Goal: Entertainment & Leisure: Consume media (video, audio)

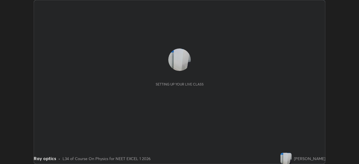
scroll to position [164, 359]
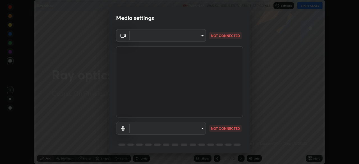
type input "5bcb87bcf8afb5e8d68ac0bb93eac58e68fe906cfa488b4128c68d5485eacd0d"
type input "1277315892d3330360d0ea85f4e1d9e3c0dab06b3dc0c21178f1aa36ba6b7c8d"
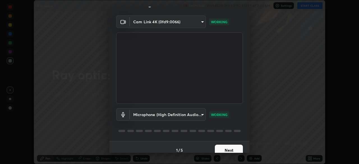
scroll to position [20, 0]
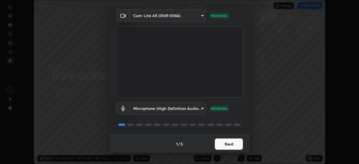
click at [232, 147] on button "Next" at bounding box center [229, 143] width 28 height 11
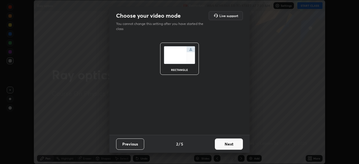
scroll to position [0, 0]
click at [232, 144] on button "Next" at bounding box center [229, 143] width 28 height 11
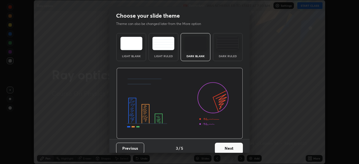
click at [231, 146] on button "Next" at bounding box center [229, 148] width 28 height 11
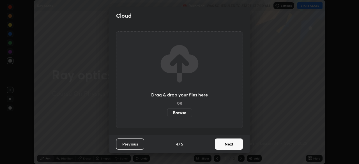
click at [228, 143] on button "Next" at bounding box center [229, 143] width 28 height 11
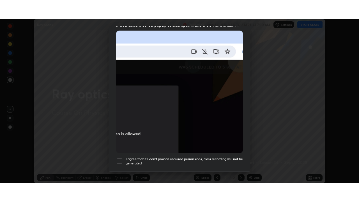
scroll to position [134, 0]
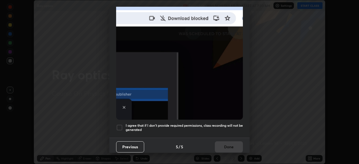
click at [121, 125] on div at bounding box center [119, 127] width 7 height 7
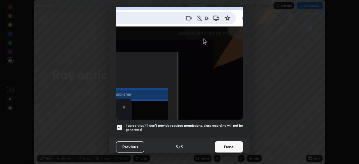
click at [218, 141] on button "Done" at bounding box center [229, 146] width 28 height 11
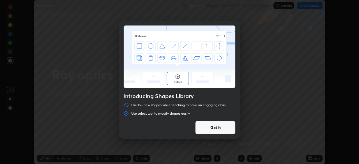
click at [217, 130] on button "Got it" at bounding box center [215, 127] width 40 height 13
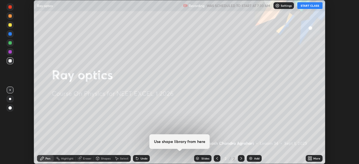
click at [306, 6] on button "START CLASS" at bounding box center [309, 5] width 25 height 7
click at [310, 158] on icon at bounding box center [308, 157] width 1 height 1
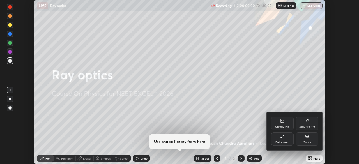
click at [285, 141] on div "Full screen" at bounding box center [282, 142] width 14 height 3
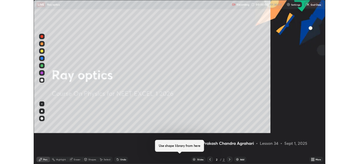
scroll to position [202, 359]
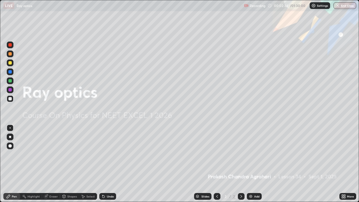
click at [344, 164] on icon at bounding box center [344, 197] width 1 height 1
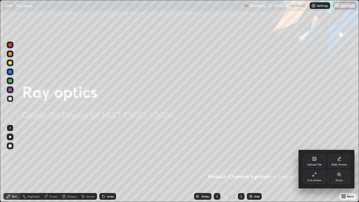
click at [316, 164] on div "Full screen" at bounding box center [314, 176] width 22 height 13
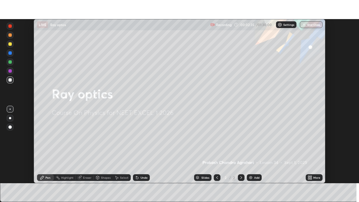
scroll to position [27871, 27676]
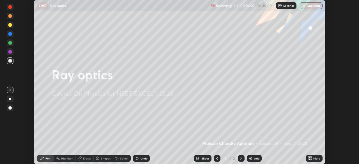
click at [309, 158] on icon at bounding box center [308, 157] width 1 height 1
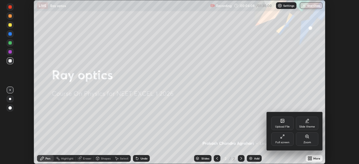
click at [282, 139] on div "Full screen" at bounding box center [282, 138] width 22 height 13
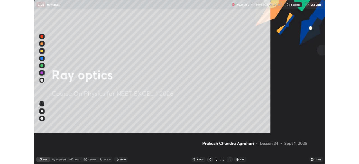
scroll to position [202, 359]
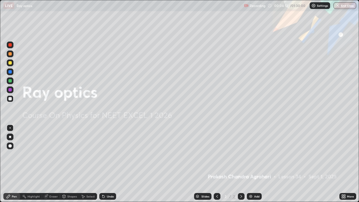
click at [344, 164] on icon at bounding box center [344, 195] width 1 height 1
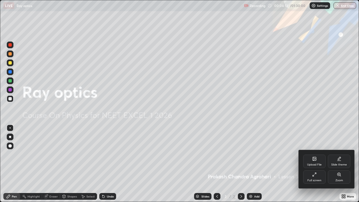
click at [317, 161] on div "Upload File" at bounding box center [314, 160] width 22 height 13
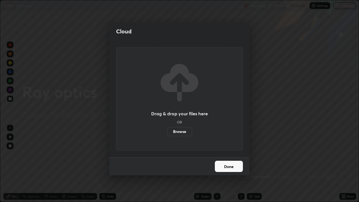
click at [178, 130] on label "Browse" at bounding box center [179, 131] width 25 height 9
click at [167, 130] on input "Browse" at bounding box center [167, 131] width 0 height 9
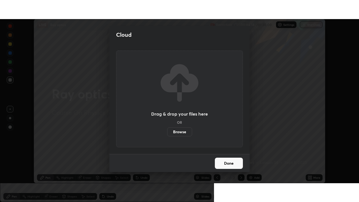
scroll to position [27871, 27676]
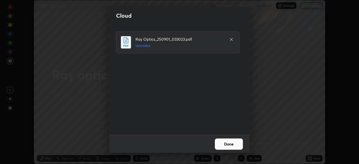
click at [228, 143] on button "Done" at bounding box center [229, 143] width 28 height 11
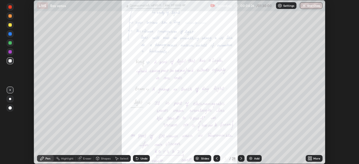
click at [309, 157] on icon at bounding box center [308, 157] width 1 height 1
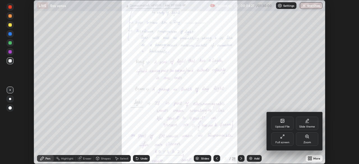
click at [290, 139] on div "Full screen" at bounding box center [282, 138] width 22 height 13
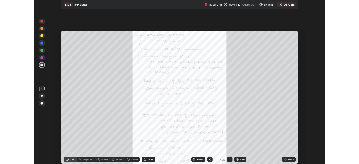
scroll to position [202, 359]
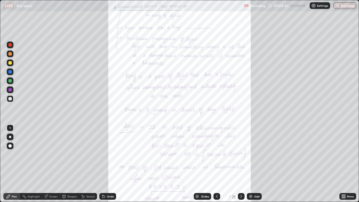
click at [345, 164] on icon at bounding box center [343, 196] width 4 height 4
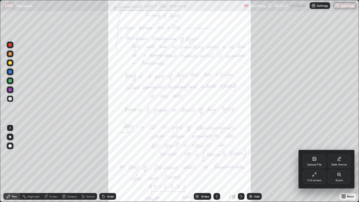
click at [318, 164] on div "Full screen" at bounding box center [314, 180] width 14 height 3
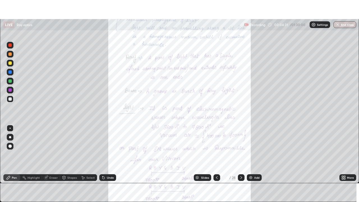
scroll to position [27871, 27676]
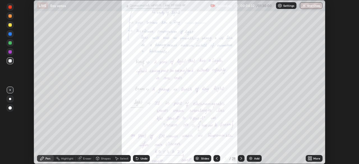
click at [314, 160] on div "More" at bounding box center [316, 158] width 7 height 3
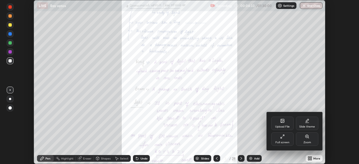
click at [287, 140] on div "Full screen" at bounding box center [282, 138] width 22 height 13
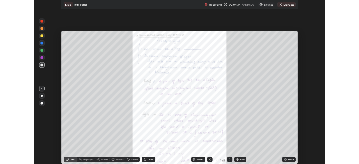
scroll to position [202, 359]
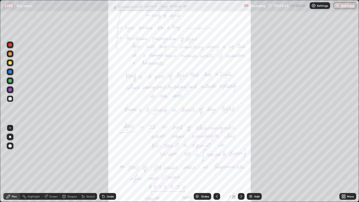
click at [344, 164] on icon at bounding box center [344, 195] width 1 height 1
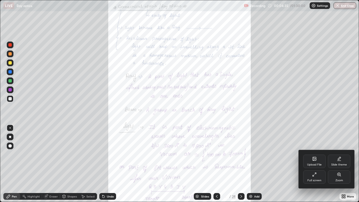
click at [338, 164] on icon at bounding box center [338, 174] width 3 height 3
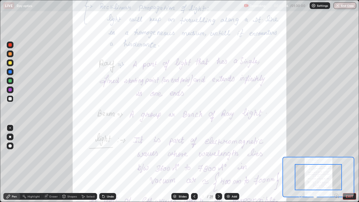
click at [336, 164] on icon at bounding box center [336, 195] width 1 height 0
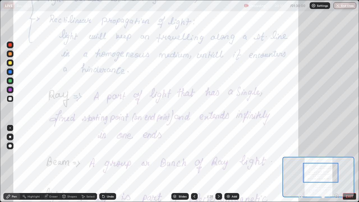
click at [10, 45] on div at bounding box center [9, 44] width 3 height 3
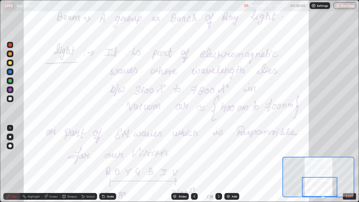
click at [218, 164] on icon at bounding box center [218, 196] width 4 height 4
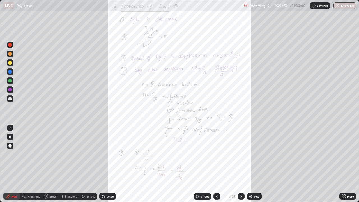
click at [344, 164] on icon at bounding box center [344, 195] width 1 height 1
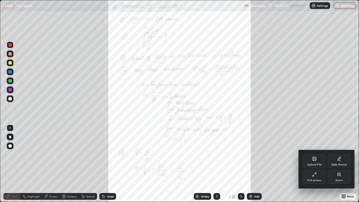
click at [334, 164] on div "Zoom" at bounding box center [339, 176] width 22 height 13
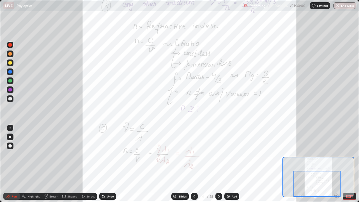
click at [221, 164] on div at bounding box center [218, 196] width 7 height 7
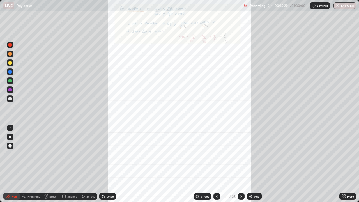
click at [343, 164] on icon at bounding box center [342, 195] width 1 height 1
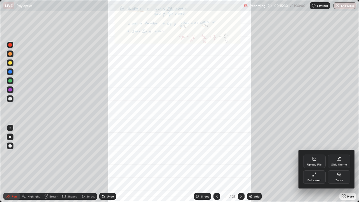
click at [334, 164] on div "Zoom" at bounding box center [339, 176] width 22 height 13
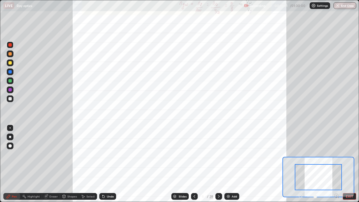
click at [336, 164] on icon at bounding box center [337, 196] width 6 height 6
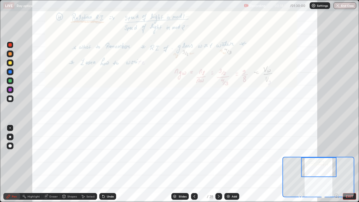
click at [218, 164] on icon at bounding box center [219, 196] width 2 height 3
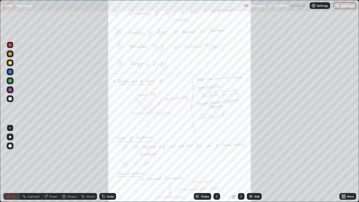
click at [344, 164] on icon at bounding box center [344, 195] width 1 height 1
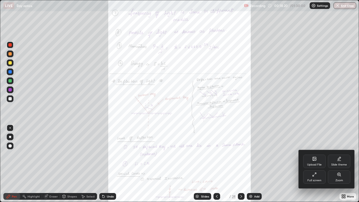
click at [338, 164] on div "Zoom" at bounding box center [339, 176] width 22 height 13
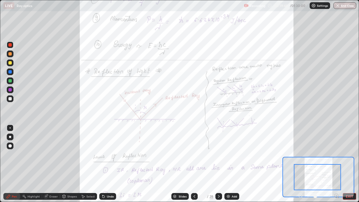
click at [336, 164] on icon at bounding box center [336, 195] width 1 height 0
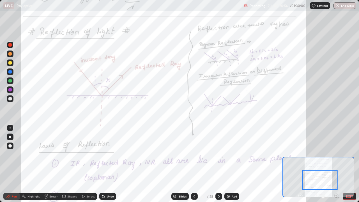
click at [52, 164] on div "Eraser" at bounding box center [53, 196] width 8 height 3
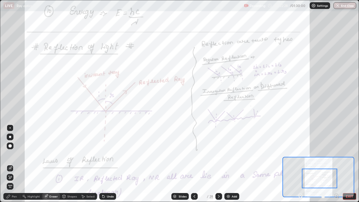
click at [15, 164] on div "Pen" at bounding box center [14, 196] width 5 height 3
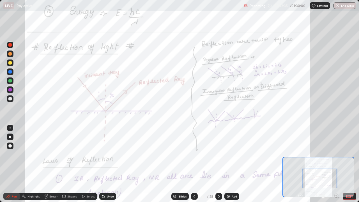
click at [11, 91] on div at bounding box center [9, 89] width 3 height 3
click at [11, 46] on div at bounding box center [9, 44] width 3 height 3
click at [11, 89] on div at bounding box center [9, 89] width 3 height 3
click at [11, 55] on div at bounding box center [9, 53] width 3 height 3
click at [11, 44] on div at bounding box center [9, 44] width 3 height 3
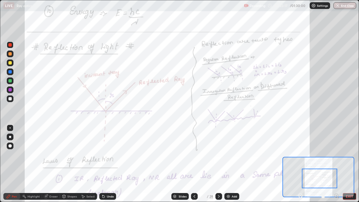
click at [11, 91] on div at bounding box center [9, 89] width 3 height 3
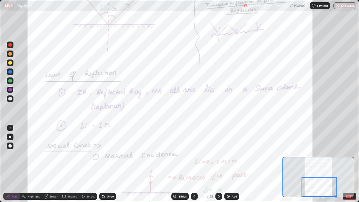
click at [221, 164] on div at bounding box center [218, 196] width 7 height 7
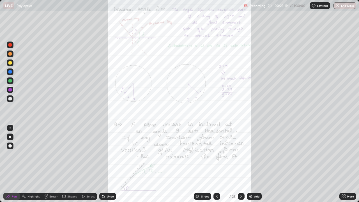
click at [343, 164] on icon at bounding box center [343, 196] width 4 height 4
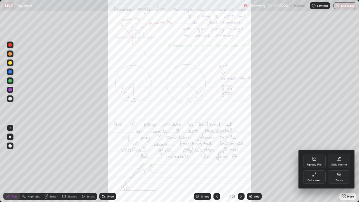
click at [335, 164] on div "Zoom" at bounding box center [339, 176] width 22 height 13
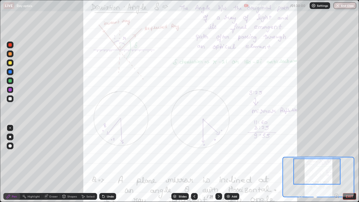
click at [336, 164] on icon at bounding box center [336, 195] width 1 height 0
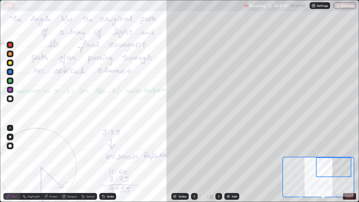
click at [107, 164] on div "Undo" at bounding box center [110, 196] width 7 height 3
click at [11, 81] on div at bounding box center [9, 80] width 3 height 3
click at [52, 164] on div "Eraser" at bounding box center [51, 196] width 18 height 7
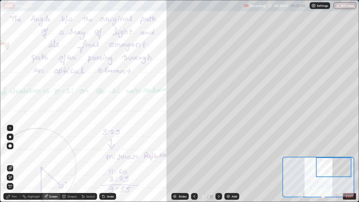
click at [8, 164] on div "Pen" at bounding box center [11, 196] width 17 height 7
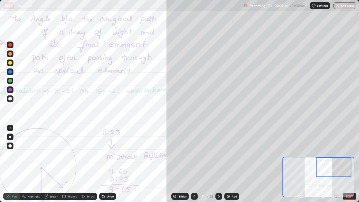
click at [12, 101] on div at bounding box center [10, 98] width 7 height 7
click at [51, 164] on div "Eraser" at bounding box center [53, 196] width 8 height 3
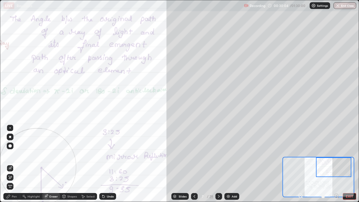
click at [45, 164] on icon at bounding box center [46, 197] width 4 height 4
click at [9, 164] on icon at bounding box center [9, 175] width 1 height 1
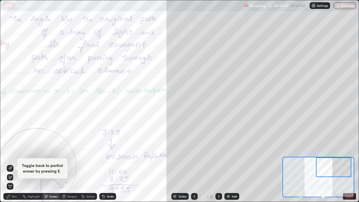
click at [13, 164] on div "Pen" at bounding box center [11, 196] width 17 height 7
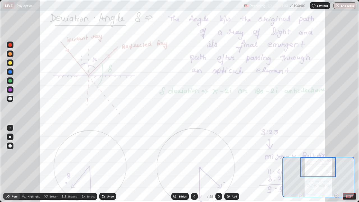
click at [11, 91] on div at bounding box center [9, 89] width 3 height 3
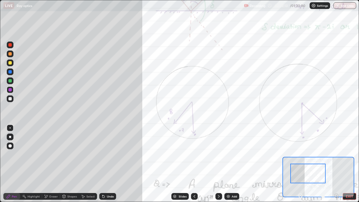
click at [9, 80] on div at bounding box center [9, 80] width 3 height 3
click at [55, 164] on div "Eraser" at bounding box center [53, 196] width 8 height 3
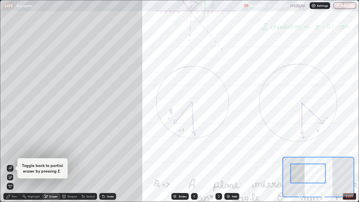
click at [13, 164] on div "Pen" at bounding box center [14, 196] width 5 height 3
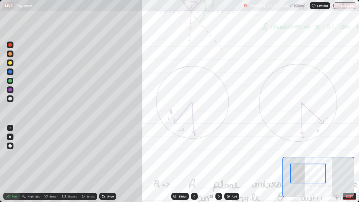
click at [109, 164] on div "Undo" at bounding box center [110, 196] width 7 height 3
click at [108, 164] on div "Undo" at bounding box center [110, 196] width 7 height 3
click at [109, 164] on div "Undo" at bounding box center [110, 196] width 7 height 3
click at [10, 90] on div at bounding box center [9, 89] width 3 height 3
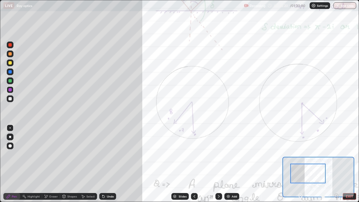
click at [10, 80] on div at bounding box center [9, 80] width 3 height 3
click at [9, 72] on div at bounding box center [9, 71] width 3 height 3
click at [52, 164] on div "Eraser" at bounding box center [53, 196] width 8 height 3
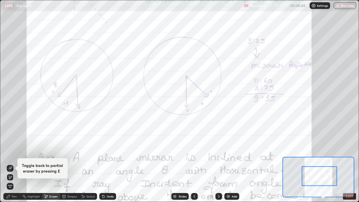
click at [66, 164] on icon at bounding box center [64, 196] width 4 height 4
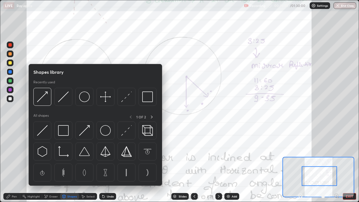
click at [52, 164] on div "Eraser" at bounding box center [53, 196] width 8 height 3
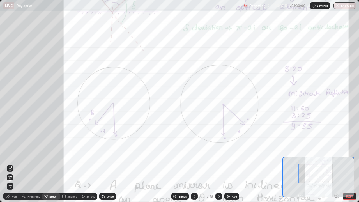
click at [316, 164] on div at bounding box center [315, 173] width 35 height 20
click at [301, 164] on icon at bounding box center [301, 196] width 6 height 6
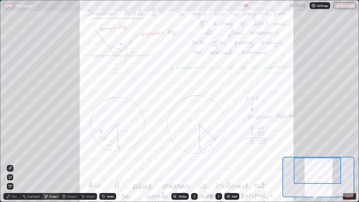
click at [339, 164] on div "EXIT" at bounding box center [327, 196] width 58 height 7
click at [336, 164] on icon at bounding box center [336, 195] width 1 height 0
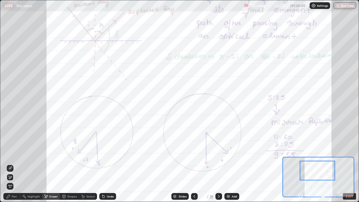
click at [336, 164] on icon at bounding box center [336, 195] width 1 height 0
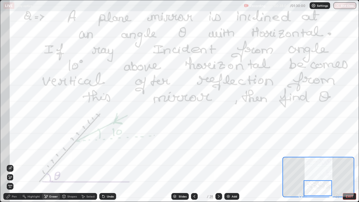
click at [12, 164] on div "Pen" at bounding box center [14, 196] width 5 height 3
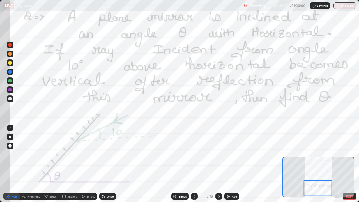
click at [10, 81] on div at bounding box center [9, 80] width 3 height 3
click at [107, 164] on div "Undo" at bounding box center [110, 196] width 7 height 3
click at [107, 164] on div "Undo" at bounding box center [107, 196] width 17 height 7
click at [107, 164] on div "Undo" at bounding box center [110, 196] width 7 height 3
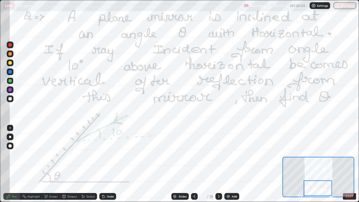
click at [108, 164] on div "Undo" at bounding box center [110, 196] width 7 height 3
click at [107, 164] on div "Undo" at bounding box center [110, 196] width 7 height 3
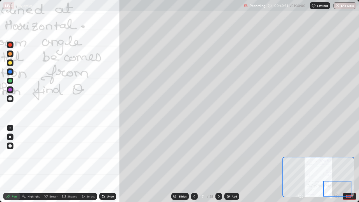
click at [54, 164] on div "Eraser" at bounding box center [53, 196] width 8 height 3
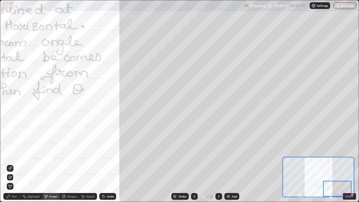
click at [65, 164] on icon at bounding box center [64, 196] width 3 height 3
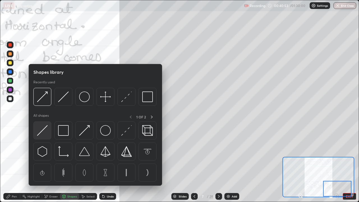
click at [45, 133] on img at bounding box center [42, 130] width 11 height 11
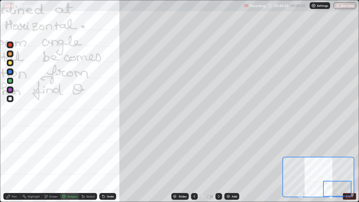
click at [71, 164] on div "Shapes" at bounding box center [69, 196] width 19 height 7
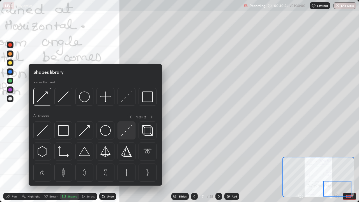
click at [120, 131] on div at bounding box center [126, 130] width 18 height 18
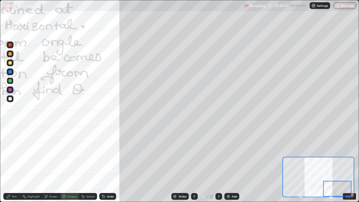
click at [71, 164] on div "Shapes" at bounding box center [72, 196] width 10 height 3
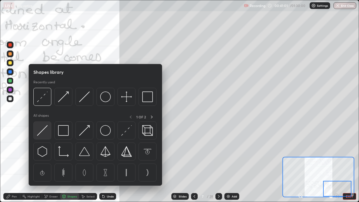
click at [45, 130] on img at bounding box center [42, 130] width 11 height 11
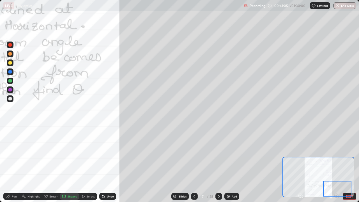
click at [14, 164] on div "Pen" at bounding box center [14, 196] width 5 height 3
click at [69, 164] on div "Shapes" at bounding box center [72, 196] width 10 height 3
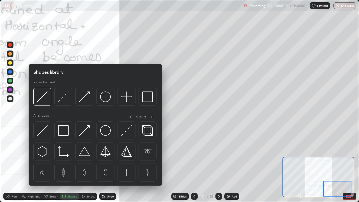
click at [54, 164] on div "Eraser" at bounding box center [53, 196] width 8 height 3
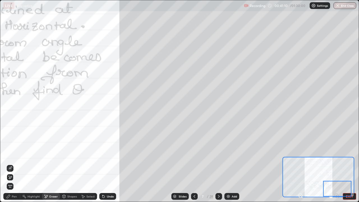
click at [69, 164] on div "Shapes" at bounding box center [72, 196] width 10 height 3
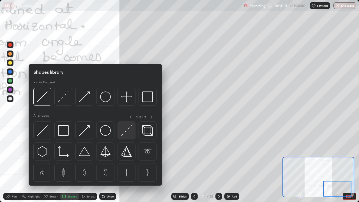
click at [127, 132] on img at bounding box center [126, 130] width 11 height 11
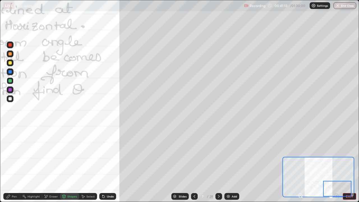
click at [10, 90] on div at bounding box center [9, 89] width 3 height 3
click at [11, 71] on div at bounding box center [9, 71] width 3 height 3
click at [72, 164] on div "Shapes" at bounding box center [72, 196] width 10 height 3
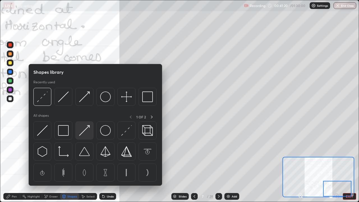
click at [87, 132] on img at bounding box center [84, 130] width 11 height 11
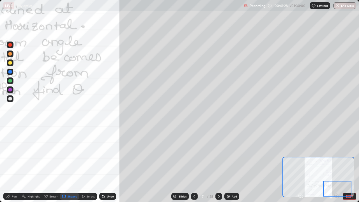
click at [10, 61] on div at bounding box center [9, 62] width 3 height 3
click at [70, 164] on div "Shapes" at bounding box center [72, 196] width 10 height 3
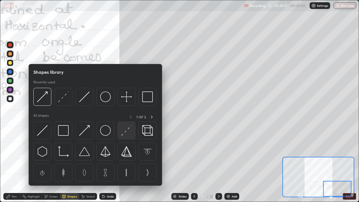
click at [126, 129] on img at bounding box center [126, 130] width 11 height 11
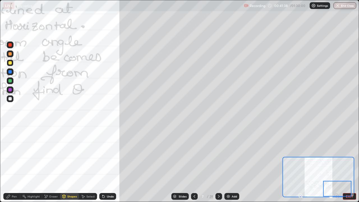
click at [108, 164] on div "Undo" at bounding box center [107, 196] width 17 height 7
click at [108, 164] on div "Undo" at bounding box center [110, 196] width 7 height 3
click at [70, 164] on div "Shapes" at bounding box center [72, 196] width 10 height 3
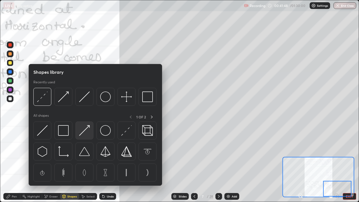
click at [84, 130] on img at bounding box center [84, 130] width 11 height 11
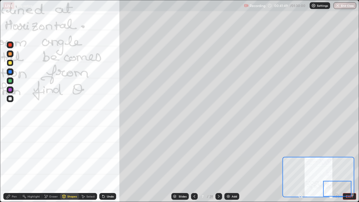
click at [10, 72] on div at bounding box center [9, 71] width 3 height 3
click at [15, 164] on div "Pen" at bounding box center [14, 196] width 5 height 3
click at [11, 72] on div at bounding box center [9, 71] width 3 height 3
click at [11, 82] on div at bounding box center [9, 80] width 3 height 3
click at [9, 72] on div at bounding box center [9, 71] width 3 height 3
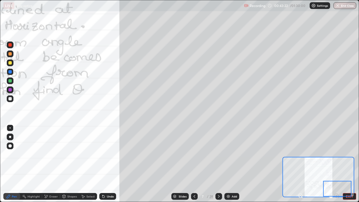
click at [55, 164] on div "Eraser" at bounding box center [53, 196] width 8 height 3
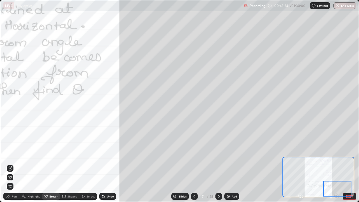
click at [110, 164] on div "Undo" at bounding box center [107, 196] width 17 height 7
click at [68, 164] on div "Shapes" at bounding box center [72, 196] width 10 height 3
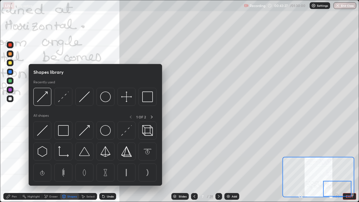
click at [49, 164] on div "Eraser" at bounding box center [53, 196] width 8 height 3
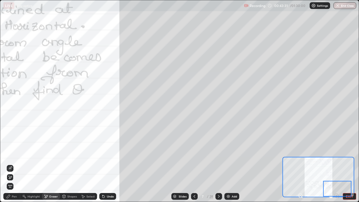
click at [11, 164] on div "Pen" at bounding box center [11, 196] width 17 height 7
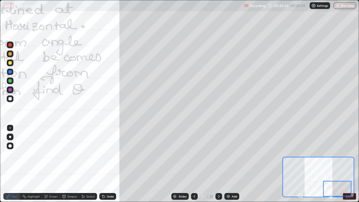
click at [107, 164] on div "Undo" at bounding box center [110, 196] width 7 height 3
click at [108, 164] on div "Undo" at bounding box center [107, 196] width 17 height 7
click at [109, 164] on div "Undo" at bounding box center [107, 196] width 17 height 7
click at [108, 164] on div "Undo" at bounding box center [107, 196] width 17 height 7
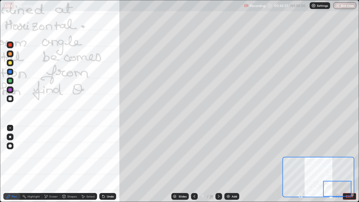
click at [108, 164] on div "Undo" at bounding box center [107, 196] width 17 height 7
click at [109, 164] on div "Undo" at bounding box center [107, 196] width 17 height 7
click at [110, 164] on div "Undo" at bounding box center [107, 196] width 17 height 7
click at [111, 164] on div "Undo" at bounding box center [107, 196] width 17 height 7
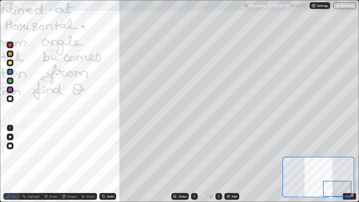
click at [110, 164] on div "Undo" at bounding box center [107, 196] width 17 height 7
click at [111, 164] on div "Undo" at bounding box center [107, 196] width 17 height 7
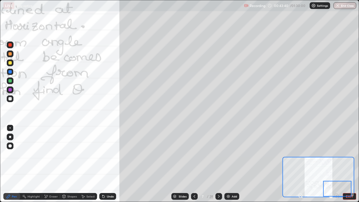
click at [111, 164] on div "Undo" at bounding box center [107, 196] width 17 height 7
click at [54, 164] on div "Eraser" at bounding box center [53, 196] width 8 height 3
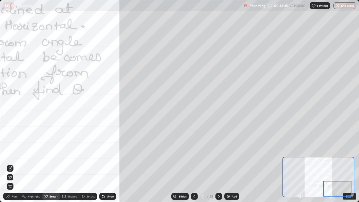
click at [11, 164] on icon at bounding box center [10, 168] width 4 height 4
click at [13, 164] on div "Pen" at bounding box center [11, 196] width 17 height 7
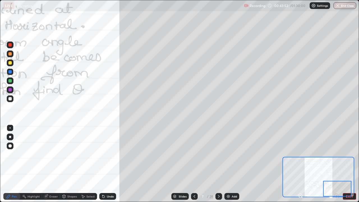
click at [11, 69] on div at bounding box center [10, 71] width 7 height 7
click at [10, 98] on div at bounding box center [9, 98] width 3 height 3
click at [10, 99] on div at bounding box center [9, 98] width 3 height 3
click at [10, 101] on div at bounding box center [10, 98] width 7 height 7
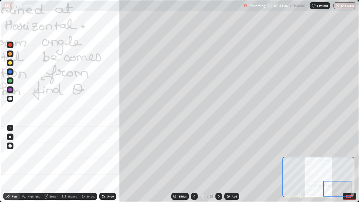
click at [111, 164] on div "Undo" at bounding box center [110, 196] width 7 height 3
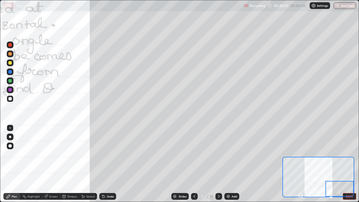
click at [108, 164] on div "Undo" at bounding box center [110, 196] width 7 height 3
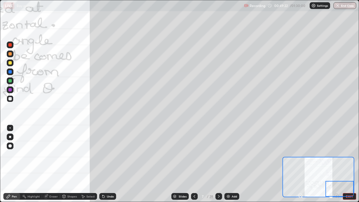
click at [56, 164] on div "Eraser" at bounding box center [53, 196] width 8 height 3
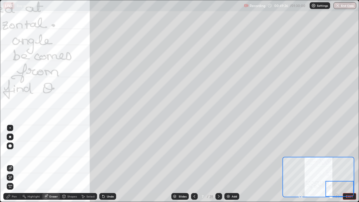
click at [50, 164] on div "Eraser" at bounding box center [53, 196] width 8 height 3
click at [11, 164] on icon at bounding box center [10, 177] width 4 height 5
click at [12, 164] on div "Pen" at bounding box center [14, 196] width 5 height 3
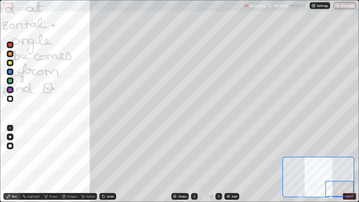
click at [53, 164] on div "Eraser" at bounding box center [53, 196] width 8 height 3
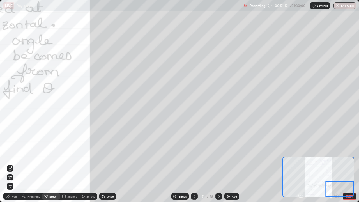
click at [15, 164] on div "Pen" at bounding box center [14, 196] width 5 height 3
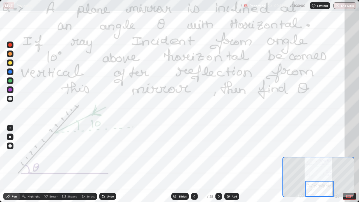
click at [301, 164] on icon at bounding box center [301, 196] width 6 height 6
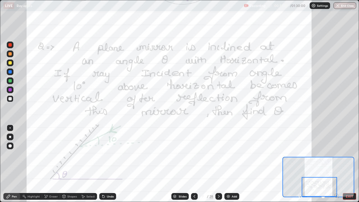
click at [300, 164] on icon at bounding box center [300, 195] width 1 height 0
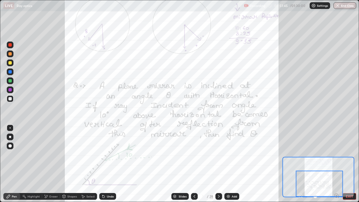
click at [217, 164] on icon at bounding box center [218, 196] width 4 height 4
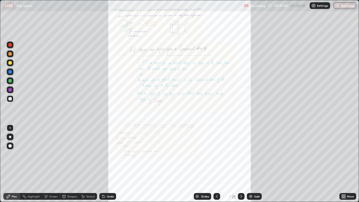
click at [343, 164] on icon at bounding box center [342, 197] width 1 height 1
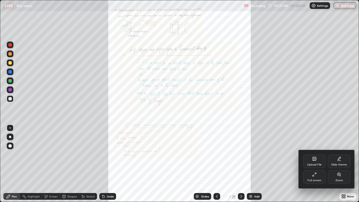
click at [338, 164] on div "Zoom" at bounding box center [339, 180] width 8 height 3
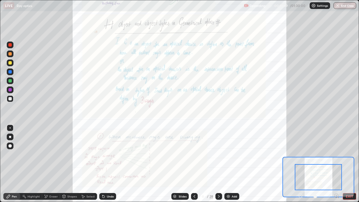
click at [336, 164] on icon at bounding box center [336, 195] width 0 height 1
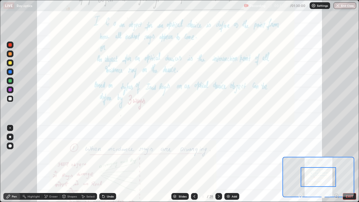
click at [336, 164] on icon at bounding box center [336, 195] width 1 height 0
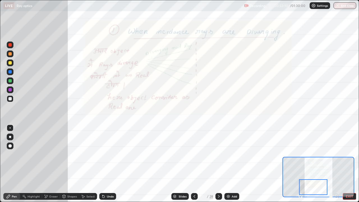
click at [219, 164] on icon at bounding box center [218, 196] width 4 height 4
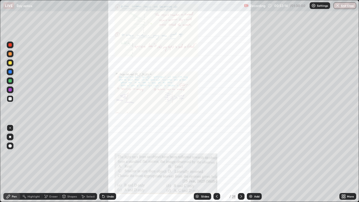
click at [240, 164] on icon at bounding box center [241, 196] width 4 height 4
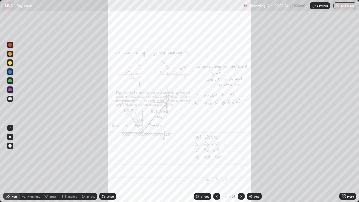
click at [240, 164] on icon at bounding box center [241, 196] width 4 height 4
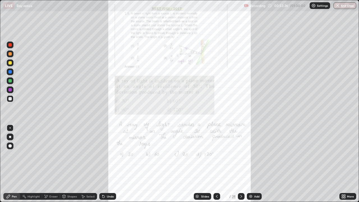
click at [241, 164] on icon at bounding box center [241, 196] width 4 height 4
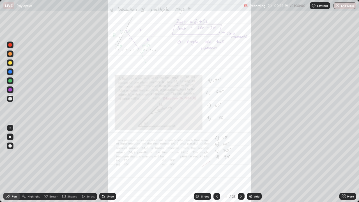
click at [242, 164] on div at bounding box center [241, 196] width 7 height 7
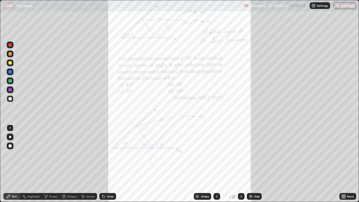
click at [244, 164] on div at bounding box center [241, 196] width 7 height 11
click at [343, 164] on icon at bounding box center [342, 195] width 1 height 1
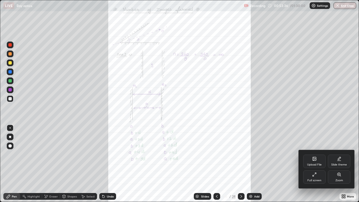
click at [336, 164] on div "Zoom" at bounding box center [339, 176] width 22 height 13
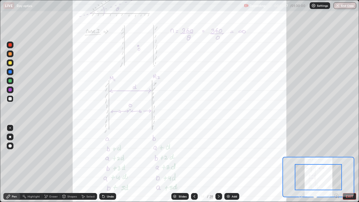
click at [336, 164] on icon at bounding box center [336, 195] width 1 height 0
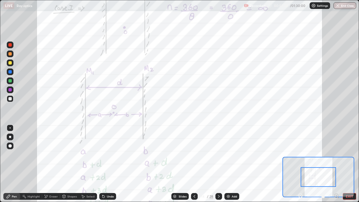
click at [336, 164] on icon at bounding box center [337, 196] width 6 height 6
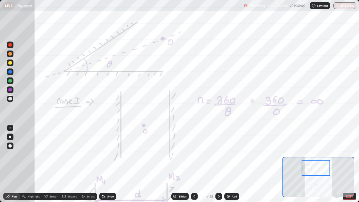
click at [7, 89] on div at bounding box center [10, 89] width 7 height 7
click at [10, 80] on div at bounding box center [9, 80] width 3 height 3
click at [193, 164] on icon at bounding box center [194, 196] width 4 height 4
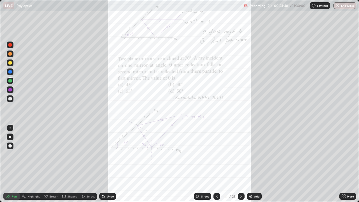
click at [217, 164] on icon at bounding box center [216, 196] width 4 height 4
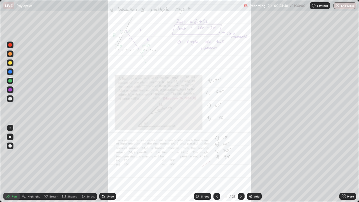
click at [216, 164] on icon at bounding box center [216, 196] width 4 height 4
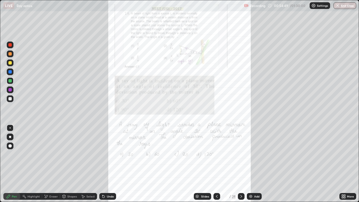
click at [216, 164] on icon at bounding box center [216, 196] width 4 height 4
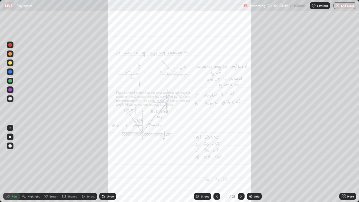
click at [216, 164] on icon at bounding box center [216, 196] width 4 height 4
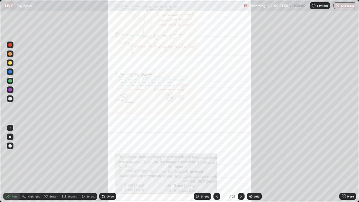
click at [216, 164] on icon at bounding box center [216, 196] width 4 height 4
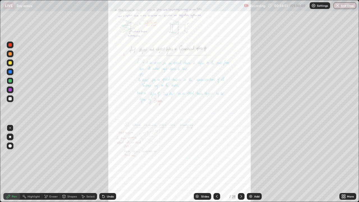
click at [216, 164] on icon at bounding box center [216, 196] width 4 height 4
click at [218, 164] on icon at bounding box center [216, 196] width 4 height 4
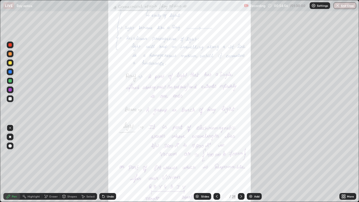
click at [241, 164] on icon at bounding box center [241, 196] width 4 height 4
click at [241, 164] on icon at bounding box center [241, 196] width 2 height 3
click at [241, 164] on icon at bounding box center [241, 196] width 4 height 4
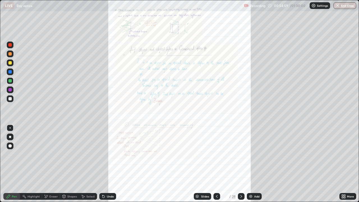
click at [241, 164] on icon at bounding box center [241, 196] width 4 height 4
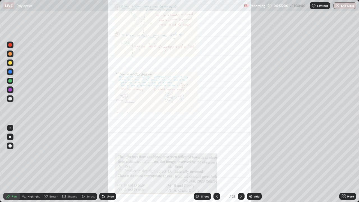
click at [216, 164] on icon at bounding box center [216, 196] width 4 height 4
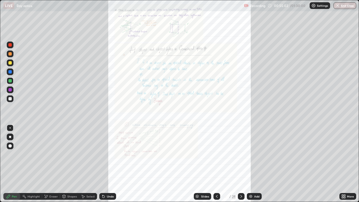
click at [344, 164] on icon at bounding box center [344, 195] width 1 height 1
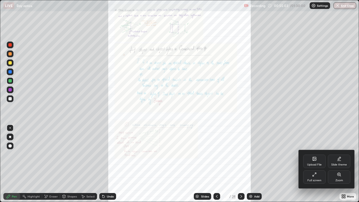
click at [335, 164] on div "Zoom" at bounding box center [339, 176] width 22 height 13
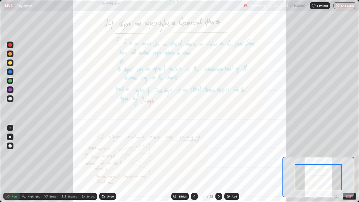
click at [336, 164] on icon at bounding box center [336, 195] width 1 height 0
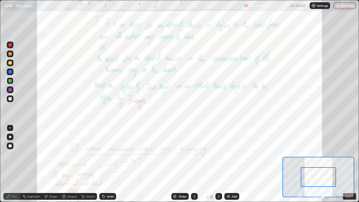
click at [336, 164] on icon at bounding box center [336, 195] width 1 height 0
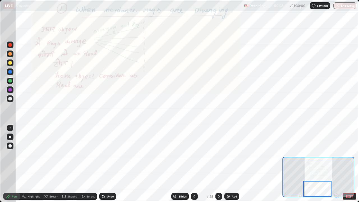
click at [221, 164] on div at bounding box center [218, 196] width 7 height 7
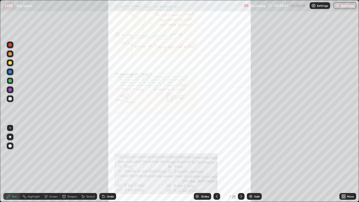
click at [342, 164] on icon at bounding box center [342, 197] width 1 height 1
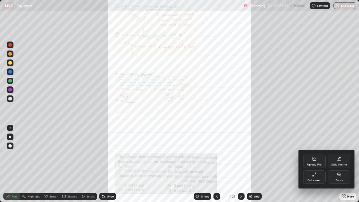
click at [338, 164] on div "Zoom" at bounding box center [339, 180] width 8 height 3
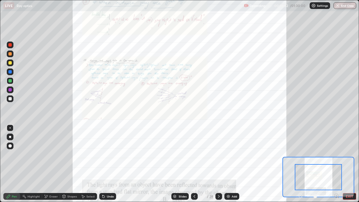
click at [336, 164] on icon at bounding box center [336, 195] width 1 height 0
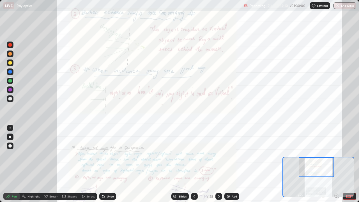
click at [194, 164] on icon at bounding box center [194, 196] width 4 height 4
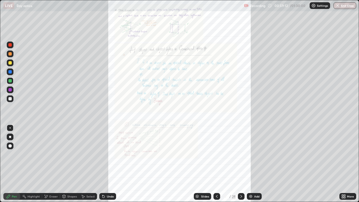
click at [344, 164] on icon at bounding box center [344, 195] width 1 height 1
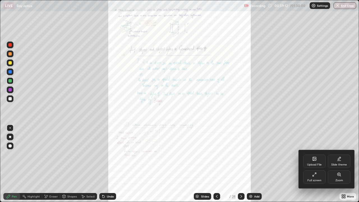
click at [336, 164] on div "Zoom" at bounding box center [339, 176] width 22 height 13
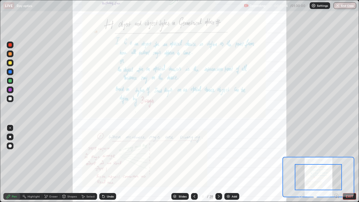
click at [336, 164] on icon at bounding box center [337, 196] width 6 height 6
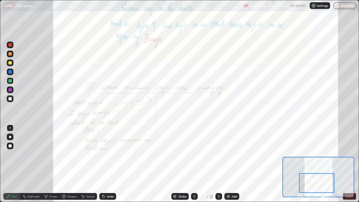
click at [194, 164] on icon at bounding box center [194, 196] width 2 height 3
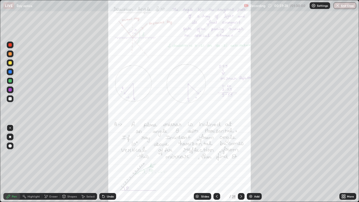
click at [244, 164] on div at bounding box center [241, 196] width 7 height 7
click at [241, 164] on icon at bounding box center [241, 196] width 4 height 4
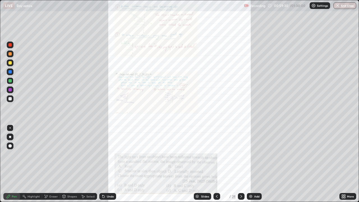
click at [345, 164] on icon at bounding box center [344, 197] width 1 height 1
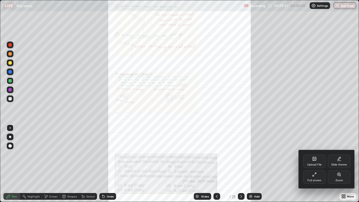
click at [339, 164] on div "Zoom" at bounding box center [339, 180] width 8 height 3
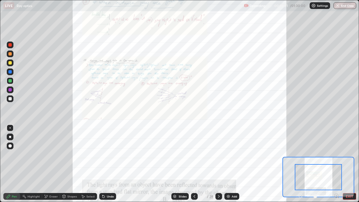
click at [336, 164] on icon at bounding box center [337, 196] width 6 height 6
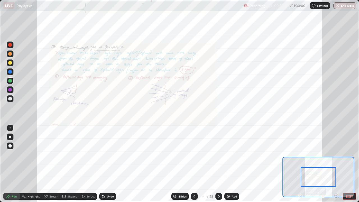
click at [336, 164] on icon at bounding box center [336, 195] width 1 height 0
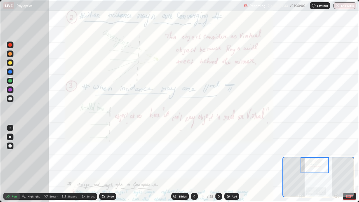
click at [317, 164] on div at bounding box center [315, 165] width 28 height 16
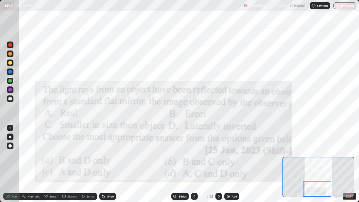
click at [9, 91] on div at bounding box center [9, 89] width 3 height 3
click at [10, 81] on div at bounding box center [9, 80] width 3 height 3
click at [107, 164] on div "Undo" at bounding box center [110, 196] width 7 height 3
click at [110, 164] on div "Undo" at bounding box center [110, 196] width 7 height 3
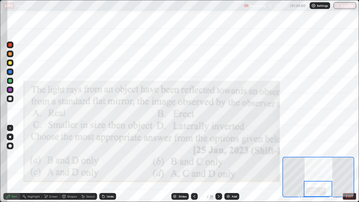
click at [218, 164] on icon at bounding box center [218, 196] width 4 height 4
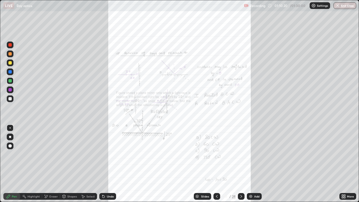
click at [343, 164] on icon at bounding box center [342, 195] width 1 height 1
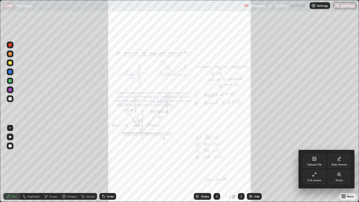
click at [333, 164] on div "Zoom" at bounding box center [339, 176] width 22 height 13
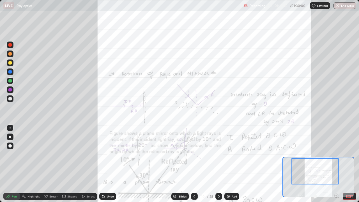
click at [338, 8] on img "button" at bounding box center [337, 5] width 4 height 4
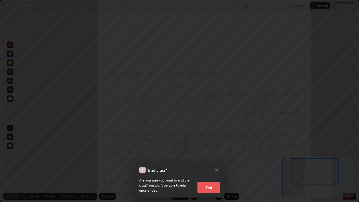
click at [206, 164] on button "End" at bounding box center [208, 187] width 22 height 11
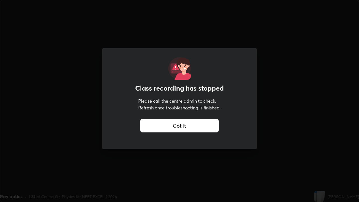
click at [198, 124] on div "Got it" at bounding box center [179, 125] width 78 height 13
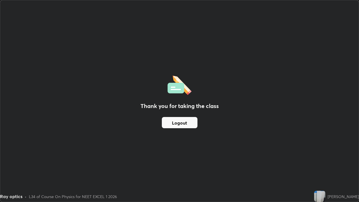
click at [185, 123] on button "Logout" at bounding box center [180, 122] width 36 height 11
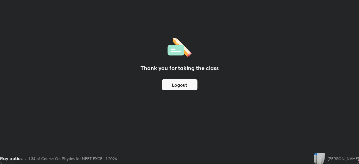
scroll to position [27871, 27676]
